Goal: Information Seeking & Learning: Learn about a topic

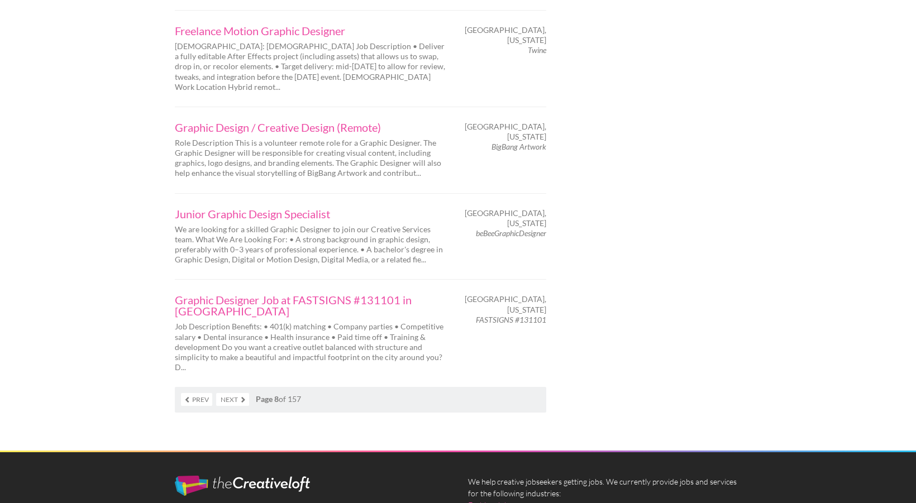
scroll to position [1776, 0]
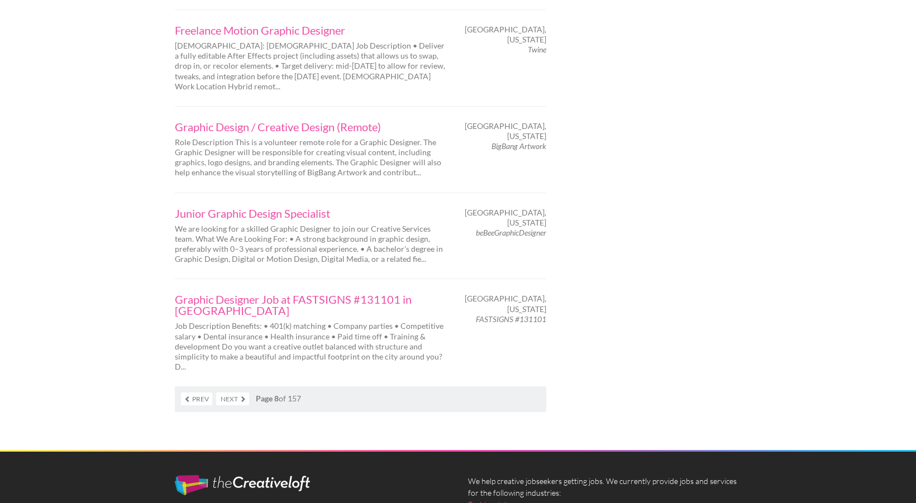
click at [240, 393] on link "Next" at bounding box center [232, 399] width 33 height 13
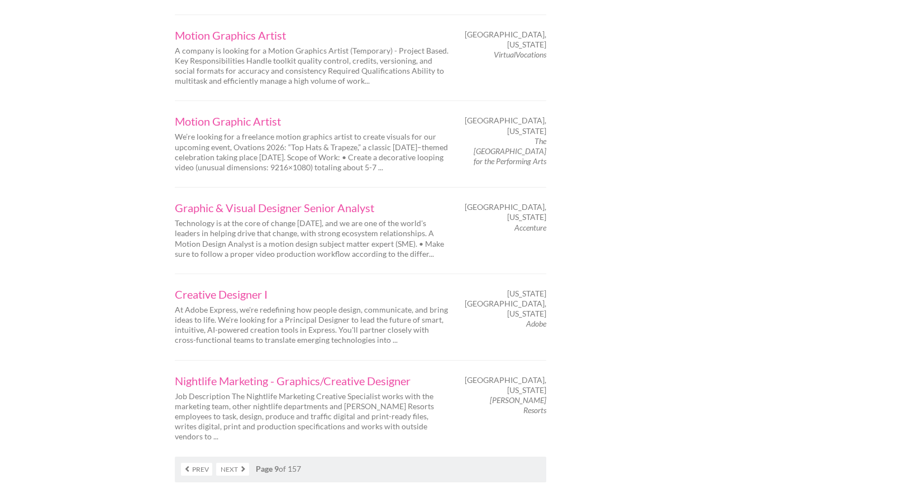
scroll to position [1711, 0]
click at [237, 462] on link "Next" at bounding box center [232, 468] width 33 height 13
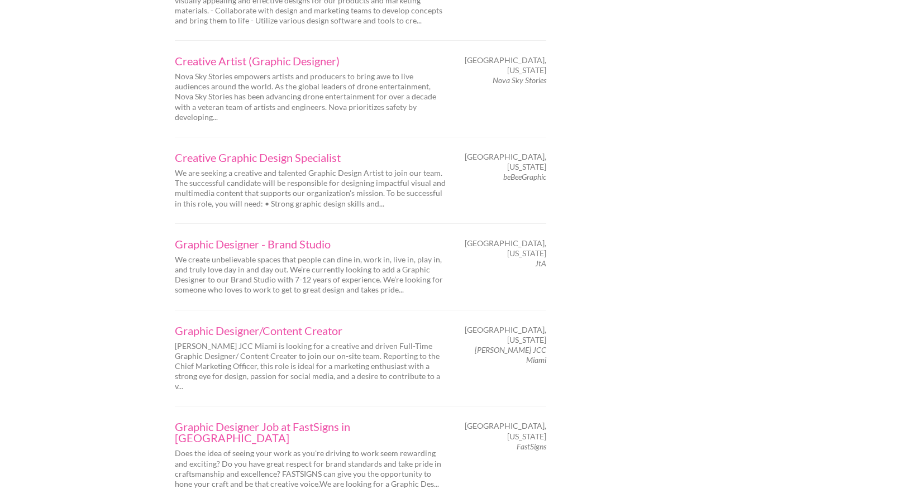
scroll to position [1710, 0]
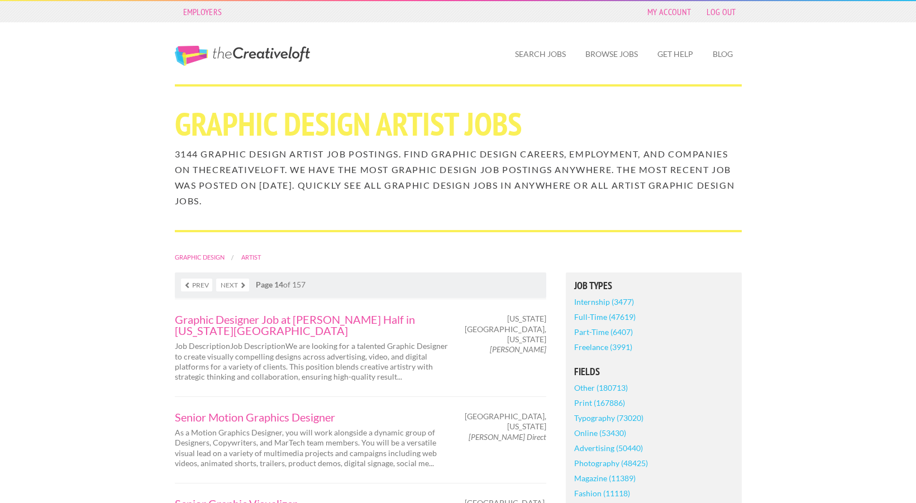
click at [234, 285] on link "Next" at bounding box center [232, 285] width 33 height 13
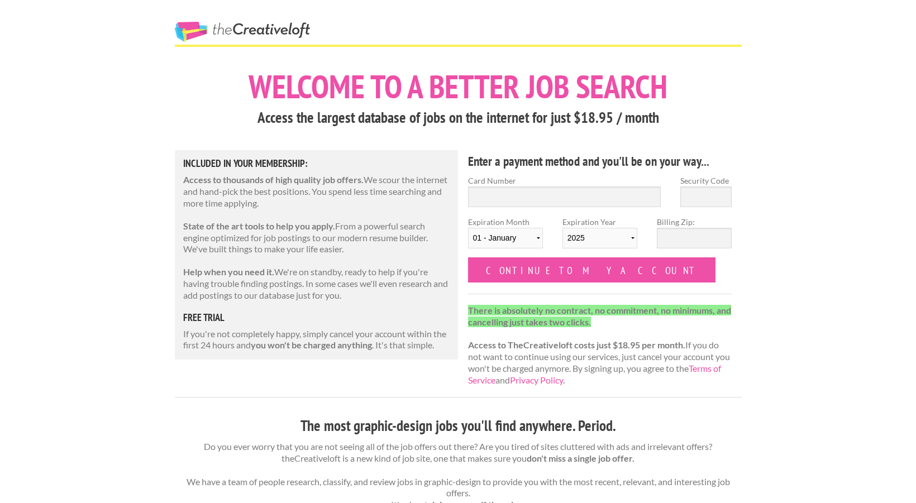
scroll to position [3, 0]
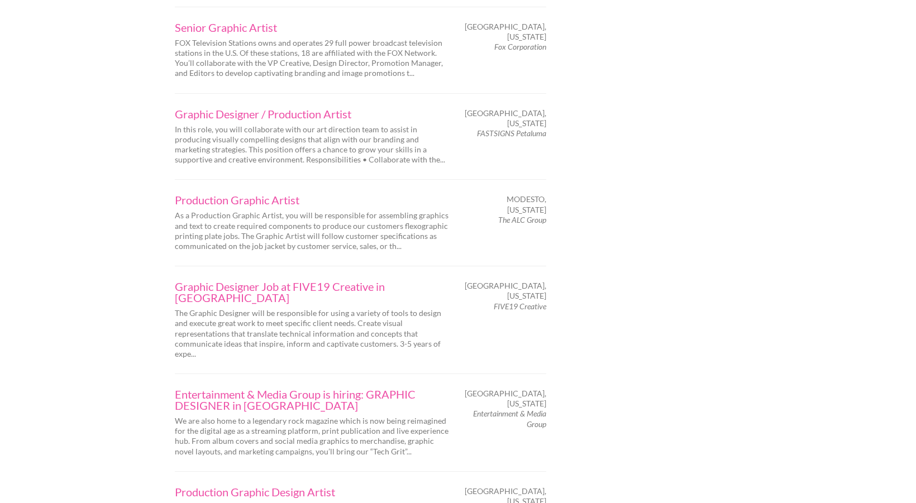
scroll to position [1621, 0]
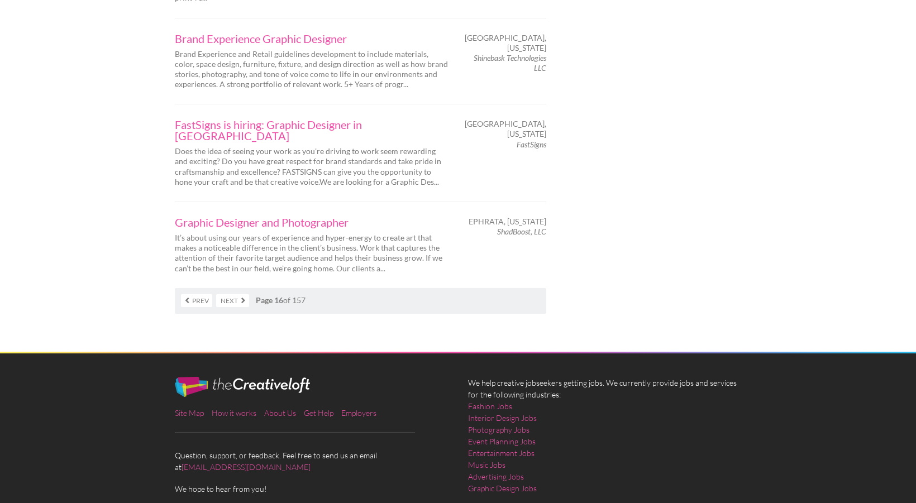
scroll to position [1868, 0]
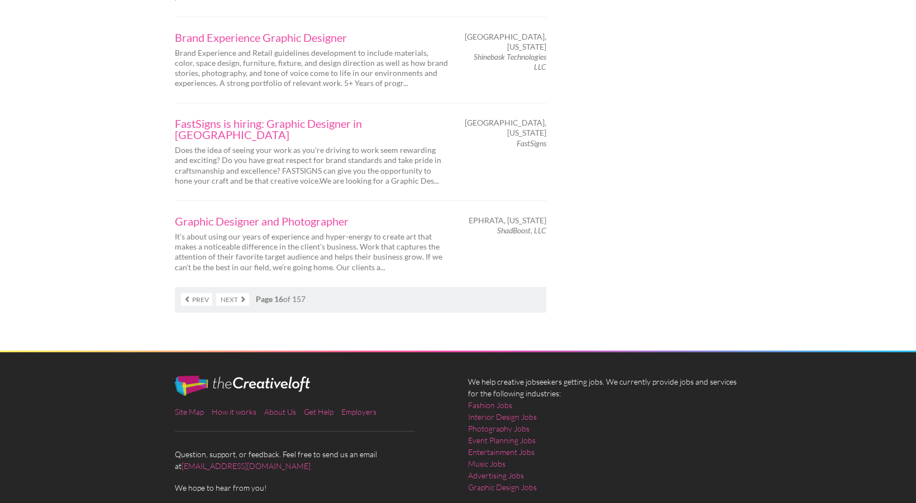
click at [228, 293] on link "Next" at bounding box center [232, 299] width 33 height 13
